Goal: Check status: Check status

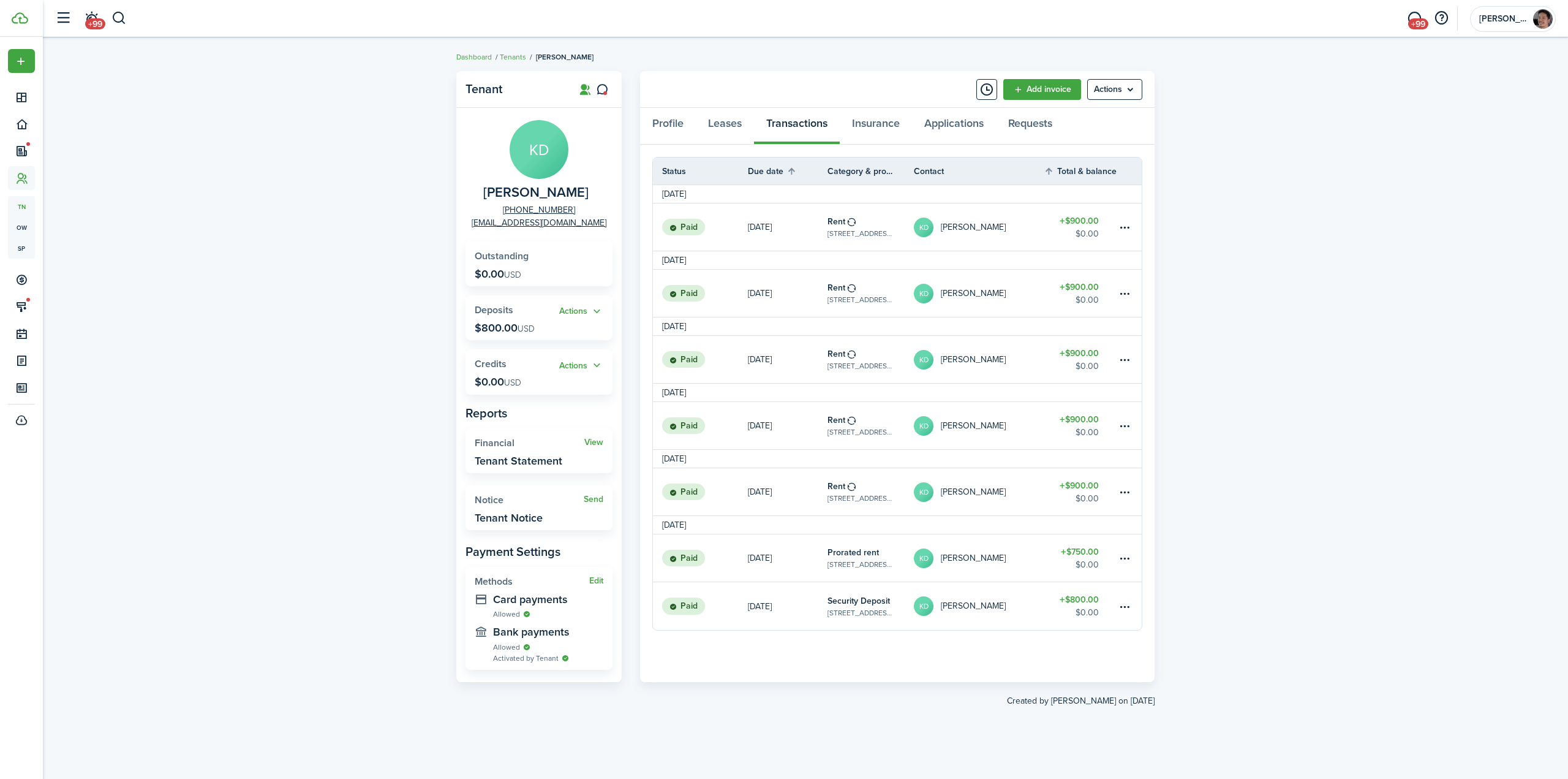
click at [338, 265] on div "Tenant KD [PERSON_NAME] [PHONE_NUMBER] [EMAIL_ADDRESS][DOMAIN_NAME] Outstanding…" at bounding box center [805, 408] width 1525 height 687
click at [343, 196] on div "Tenant KD [PERSON_NAME] [PHONE_NUMBER] [EMAIL_ADDRESS][DOMAIN_NAME] Outstanding…" at bounding box center [805, 408] width 1525 height 687
click at [343, 193] on div "Tenant KD [PERSON_NAME] [PHONE_NUMBER] [EMAIL_ADDRESS][DOMAIN_NAME] Outstanding…" at bounding box center [805, 408] width 1525 height 687
click at [344, 195] on div "Tenant KD [PERSON_NAME] [PHONE_NUMBER] [EMAIL_ADDRESS][DOMAIN_NAME] Outstanding…" at bounding box center [805, 408] width 1525 height 687
click at [168, 251] on div "Tenant KD [PERSON_NAME] [PHONE_NUMBER] [EMAIL_ADDRESS][DOMAIN_NAME] Outstanding…" at bounding box center [805, 408] width 1525 height 687
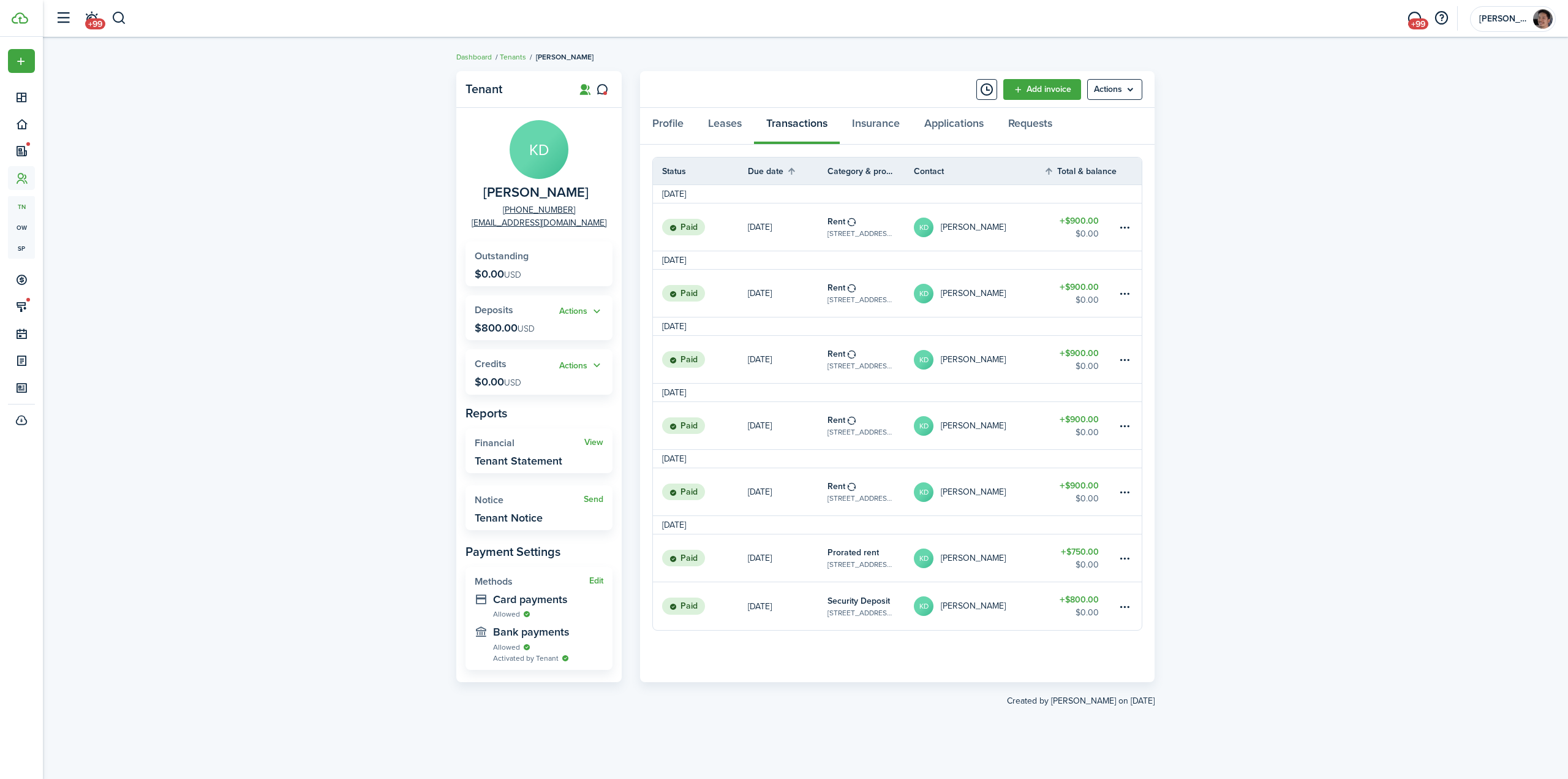
click at [168, 251] on div "Tenant KD [PERSON_NAME] [PHONE_NUMBER] [EMAIL_ADDRESS][DOMAIN_NAME] Outstanding…" at bounding box center [805, 408] width 1525 height 687
click at [226, 211] on div "Tenant KD [PERSON_NAME] [PHONE_NUMBER] [EMAIL_ADDRESS][DOMAIN_NAME] Outstanding…" at bounding box center [805, 408] width 1525 height 687
click at [224, 202] on div "Tenant KD [PERSON_NAME] [PHONE_NUMBER] [EMAIL_ADDRESS][DOMAIN_NAME] Outstanding…" at bounding box center [805, 408] width 1525 height 687
click at [1437, 445] on div "Tenant KD [PERSON_NAME] [PHONE_NUMBER] [EMAIL_ADDRESS][DOMAIN_NAME] Outstanding…" at bounding box center [805, 408] width 1525 height 687
click at [379, 357] on div "Tenant KD [PERSON_NAME] [PHONE_NUMBER] [EMAIL_ADDRESS][DOMAIN_NAME] Outstanding…" at bounding box center [805, 408] width 1525 height 687
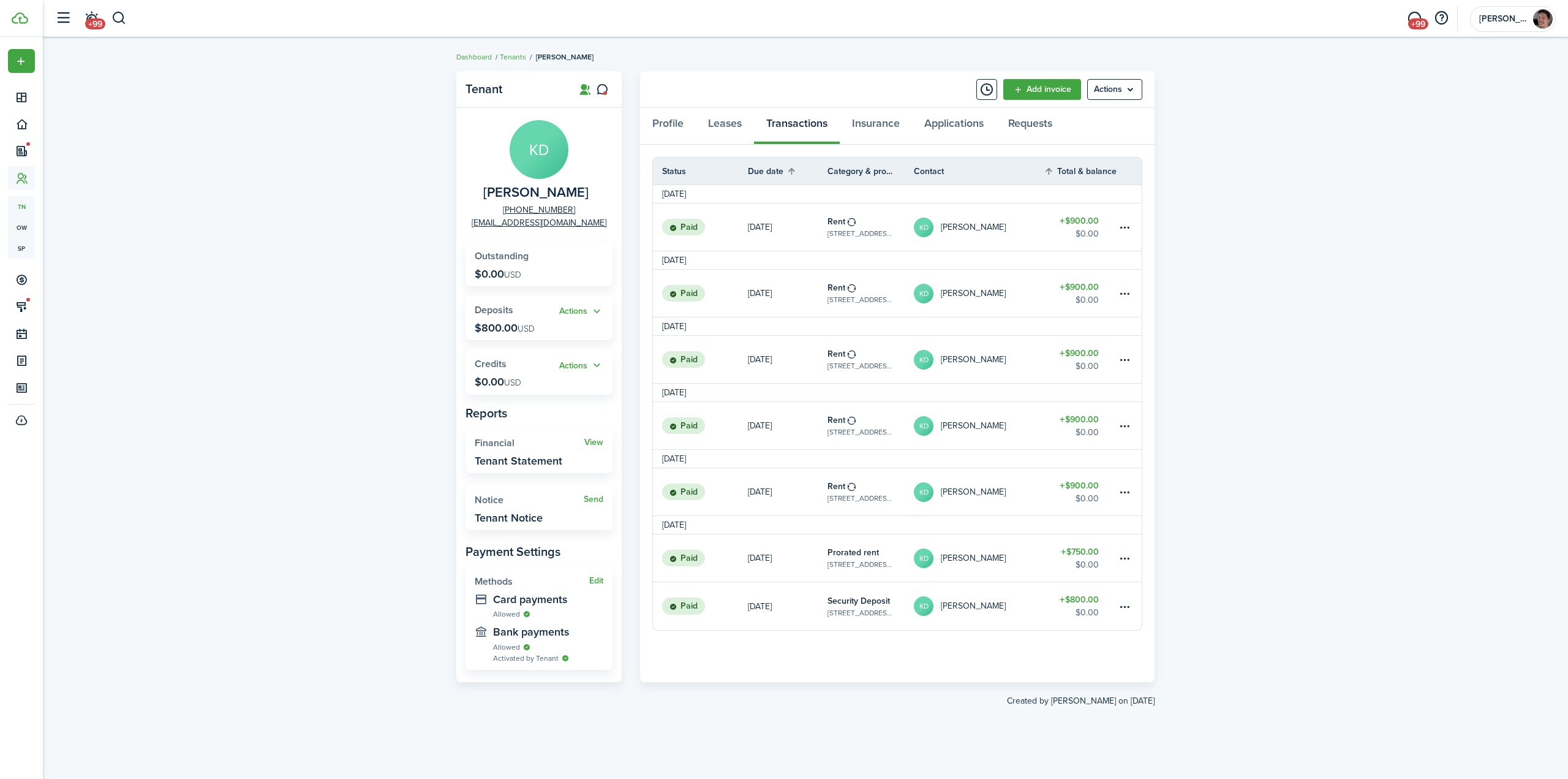
click at [379, 357] on div "Tenant KD [PERSON_NAME] [PHONE_NUMBER] [EMAIL_ADDRESS][DOMAIN_NAME] Outstanding…" at bounding box center [805, 408] width 1525 height 687
click at [373, 433] on div "Tenant KD [PERSON_NAME] [PHONE_NUMBER] [EMAIL_ADDRESS][DOMAIN_NAME] Outstanding…" at bounding box center [805, 408] width 1525 height 687
click at [281, 357] on div "Tenant KD [PERSON_NAME] [PHONE_NUMBER] [EMAIL_ADDRESS][DOMAIN_NAME] Outstanding…" at bounding box center [805, 408] width 1525 height 687
drag, startPoint x: 280, startPoint y: 248, endPoint x: 275, endPoint y: 258, distance: 11.2
click at [280, 248] on div "Tenant KD [PERSON_NAME] [PHONE_NUMBER] [EMAIL_ADDRESS][DOMAIN_NAME] Outstanding…" at bounding box center [805, 408] width 1525 height 687
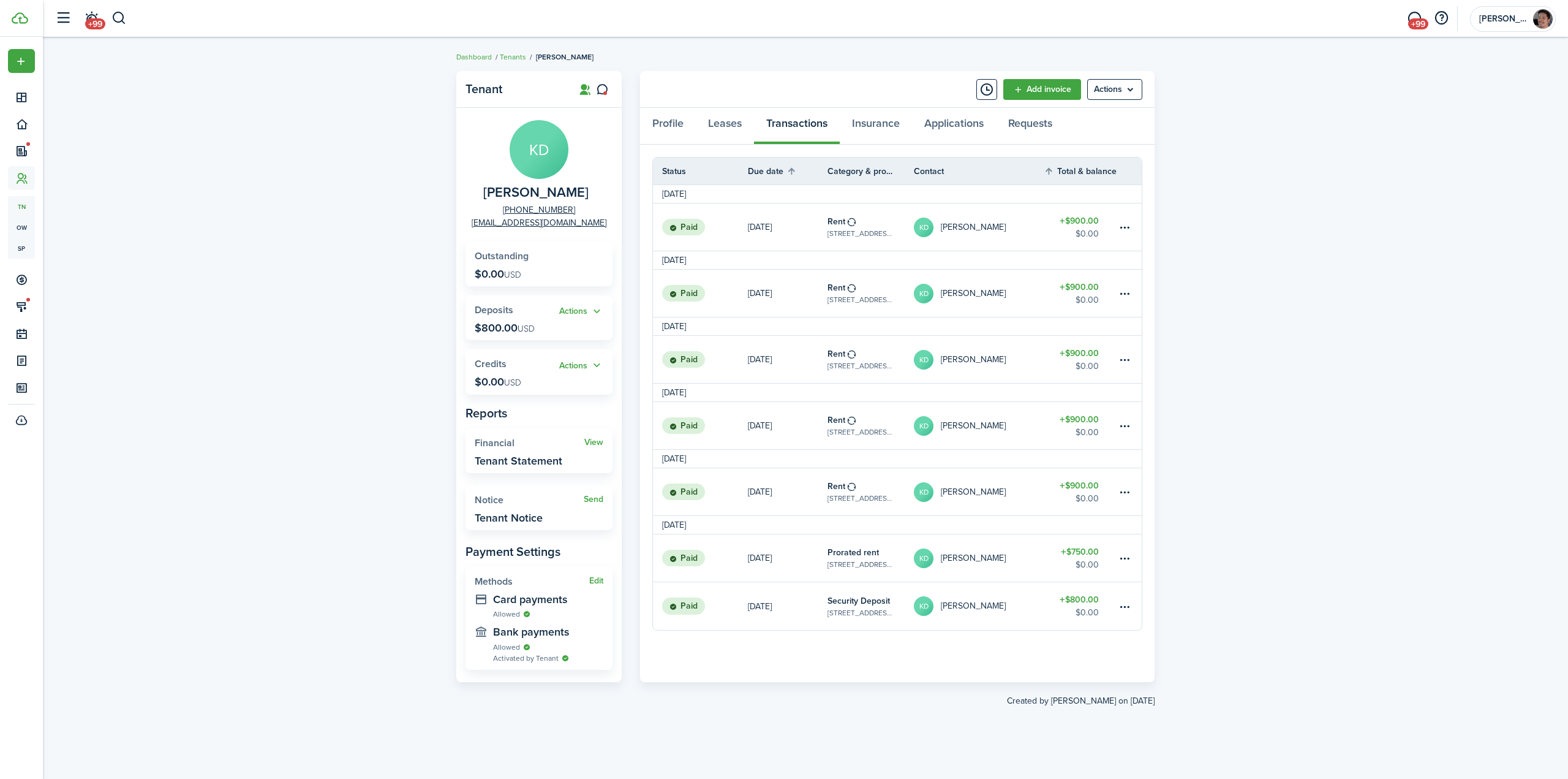
click at [252, 269] on div "Tenant KD [PERSON_NAME] [PHONE_NUMBER] [EMAIL_ADDRESS][DOMAIN_NAME] Outstanding…" at bounding box center [805, 408] width 1525 height 687
click at [326, 280] on div "Tenant KD [PERSON_NAME] [PHONE_NUMBER] [EMAIL_ADDRESS][DOMAIN_NAME] Outstanding…" at bounding box center [805, 408] width 1525 height 687
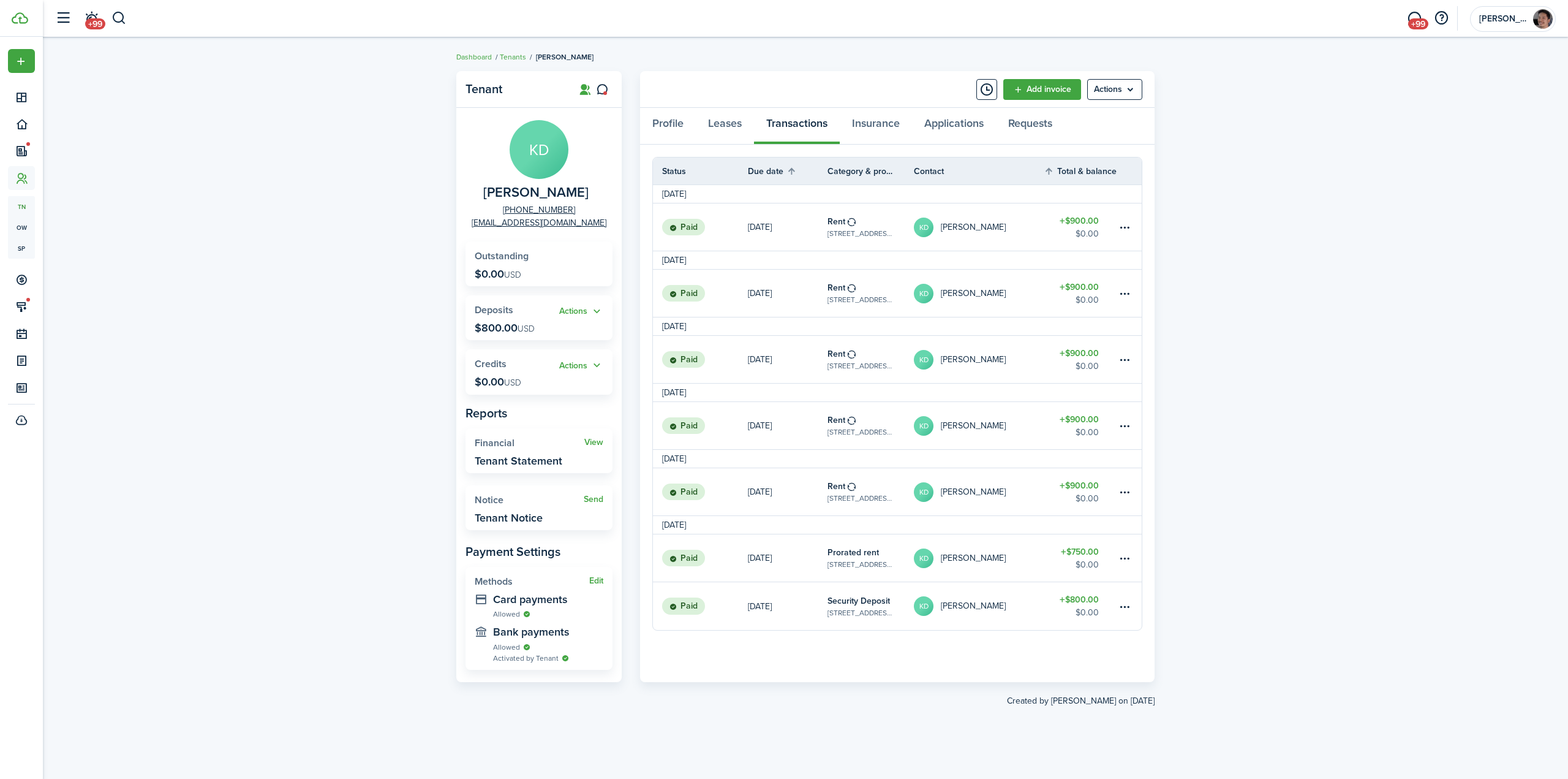
click at [324, 278] on div "Tenant KD [PERSON_NAME] [PHONE_NUMBER] [EMAIL_ADDRESS][DOMAIN_NAME] Outstanding…" at bounding box center [805, 408] width 1525 height 687
click at [241, 388] on div "Tenant KD [PERSON_NAME] [PHONE_NUMBER] [EMAIL_ADDRESS][DOMAIN_NAME] Outstanding…" at bounding box center [805, 408] width 1525 height 687
click at [1389, 183] on div "Tenant KD [PERSON_NAME] [PHONE_NUMBER] [EMAIL_ADDRESS][DOMAIN_NAME] Outstanding…" at bounding box center [805, 408] width 1525 height 687
click at [1277, 532] on div "Tenant KD [PERSON_NAME] [PHONE_NUMBER] [EMAIL_ADDRESS][DOMAIN_NAME] Outstanding…" at bounding box center [805, 408] width 1525 height 687
click at [1293, 424] on div "Tenant KD [PERSON_NAME] [PHONE_NUMBER] [EMAIL_ADDRESS][DOMAIN_NAME] Outstanding…" at bounding box center [805, 408] width 1525 height 687
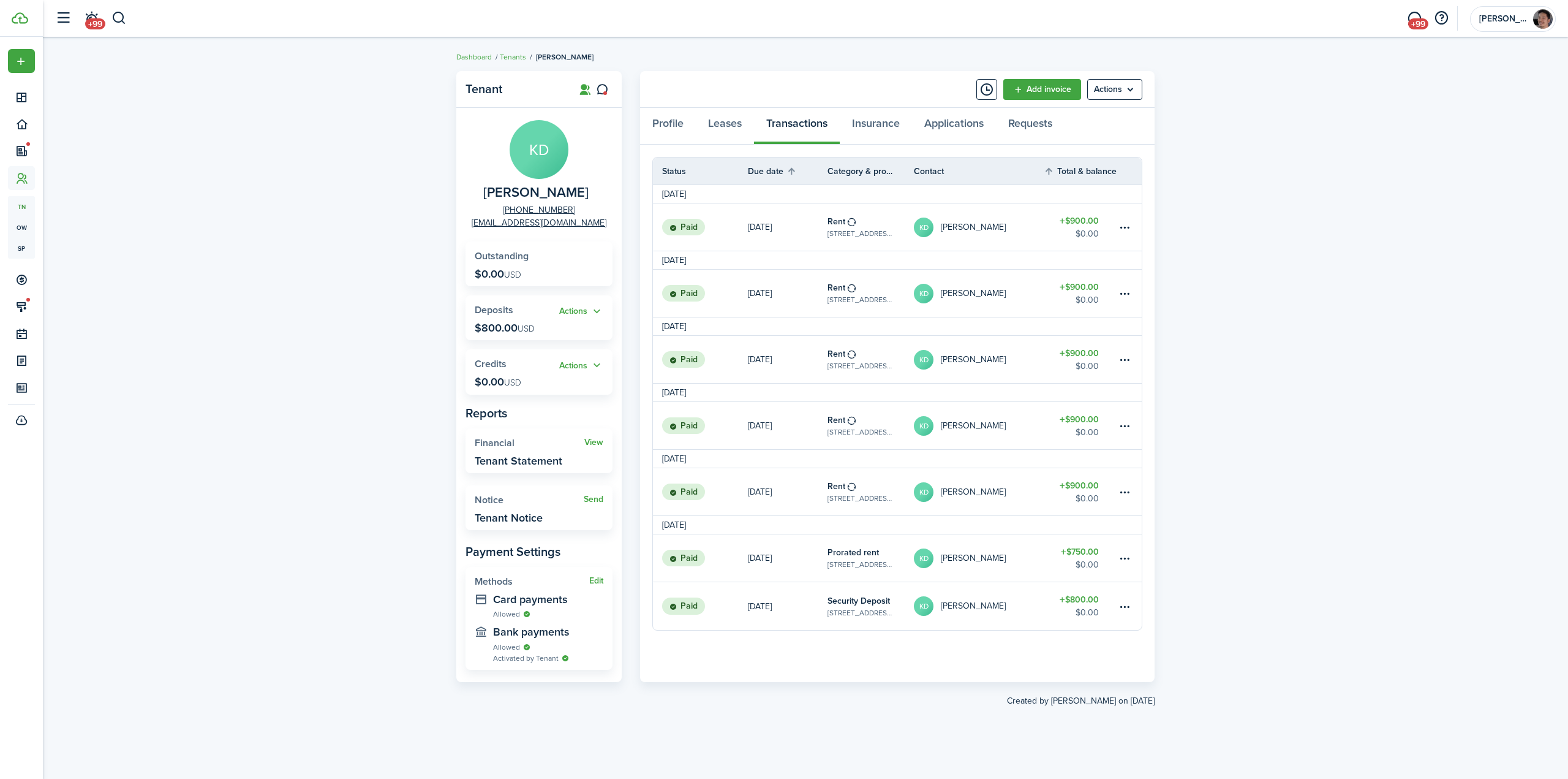
click at [384, 249] on div "Tenant KD [PERSON_NAME] [PHONE_NUMBER] [EMAIL_ADDRESS][DOMAIN_NAME] Outstanding…" at bounding box center [805, 408] width 1525 height 687
click at [121, 14] on button "button" at bounding box center [119, 19] width 16 height 21
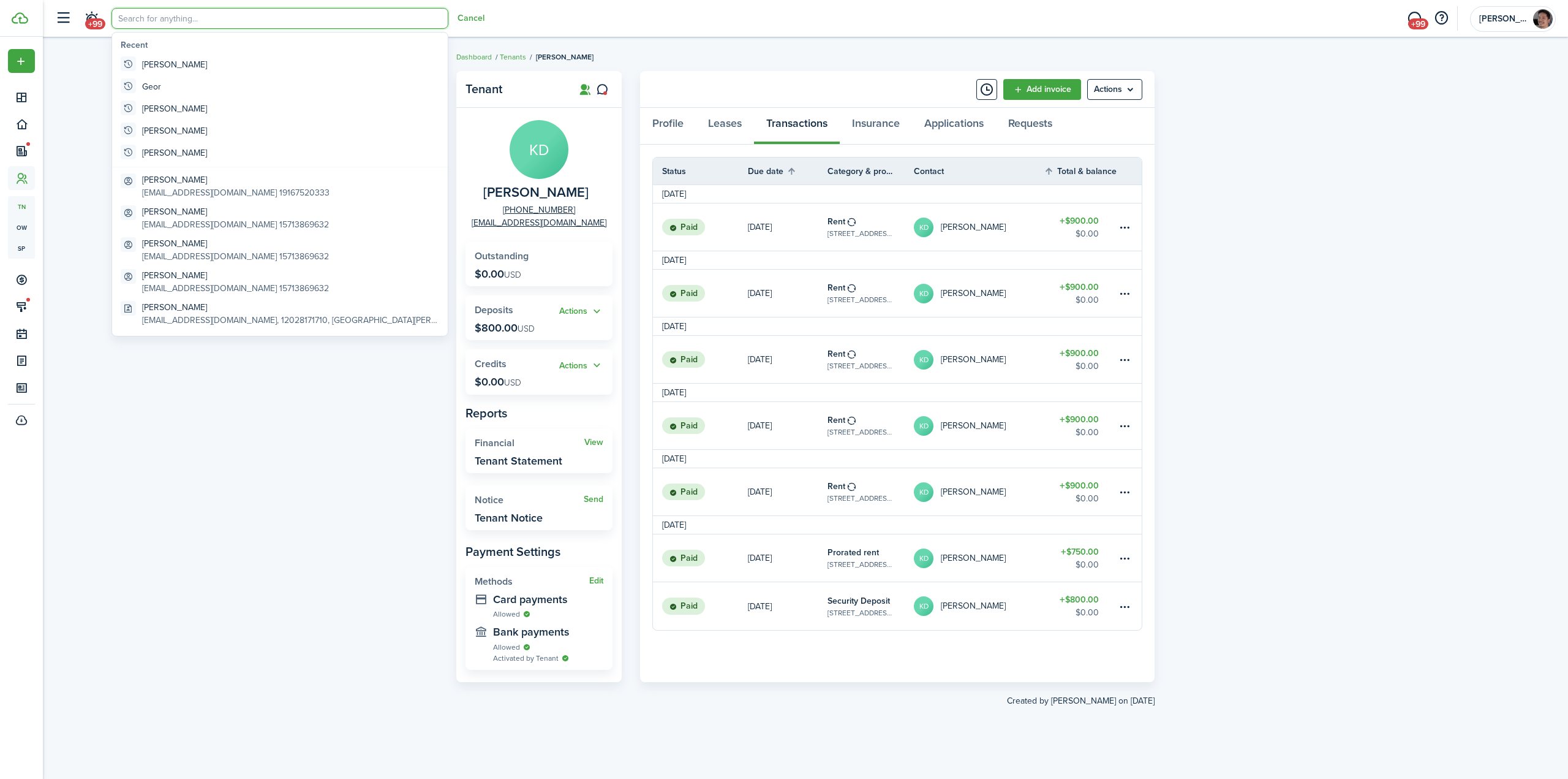
click at [1451, 565] on div "Tenant KD [PERSON_NAME] [PHONE_NUMBER] [EMAIL_ADDRESS][DOMAIN_NAME] Outstanding…" at bounding box center [805, 408] width 1525 height 687
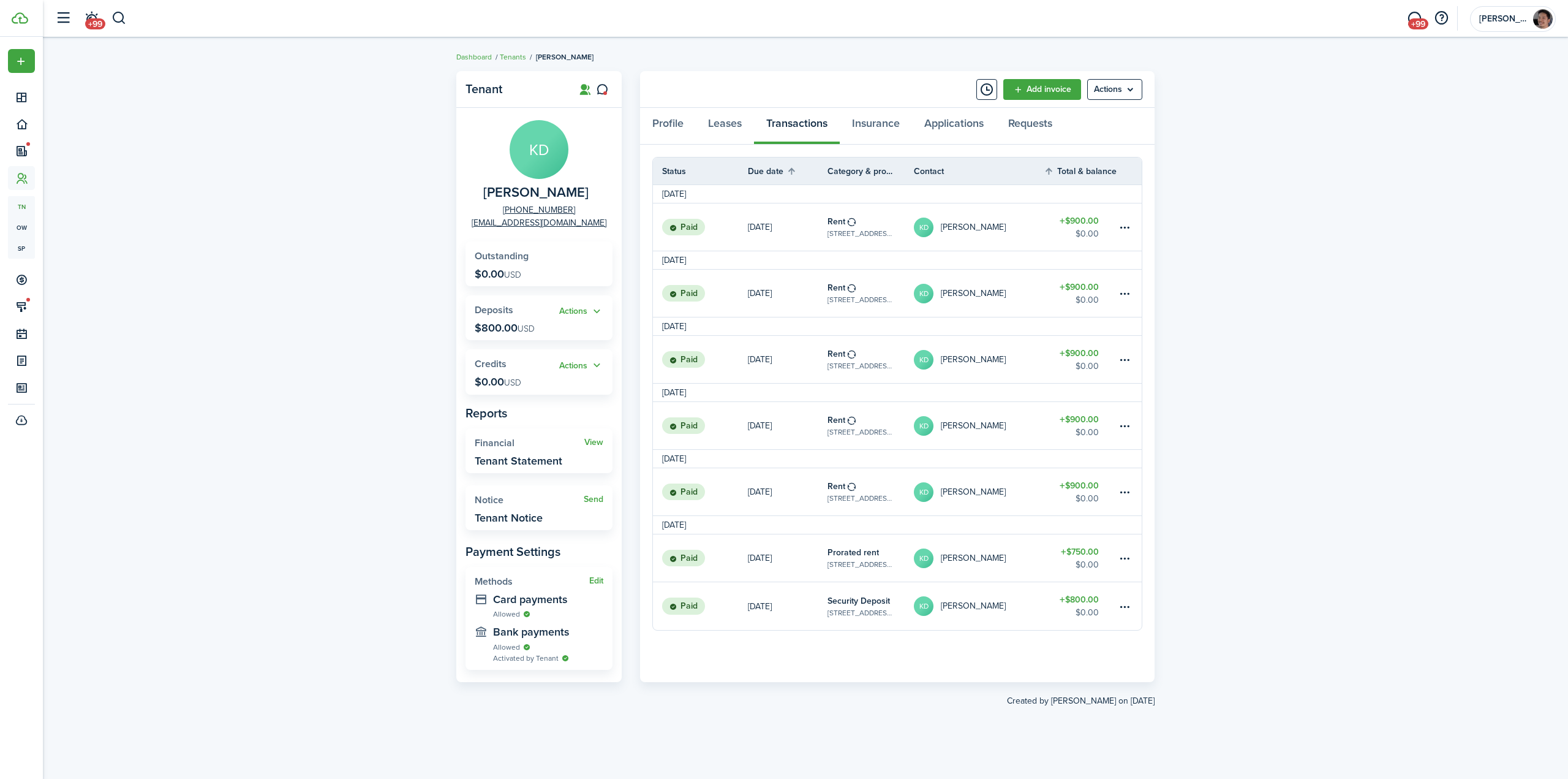
click at [1222, 539] on div "Tenant KD [PERSON_NAME] [PHONE_NUMBER] [EMAIL_ADDRESS][DOMAIN_NAME] Outstanding…" at bounding box center [805, 408] width 1525 height 687
click at [278, 293] on div "Tenant KD [PERSON_NAME] [PHONE_NUMBER] [EMAIL_ADDRESS][DOMAIN_NAME] Outstanding…" at bounding box center [805, 408] width 1525 height 687
click at [312, 352] on div "Tenant KD [PERSON_NAME] [PHONE_NUMBER] [EMAIL_ADDRESS][DOMAIN_NAME] Outstanding…" at bounding box center [805, 408] width 1525 height 687
